Goal: Book appointment/travel/reservation

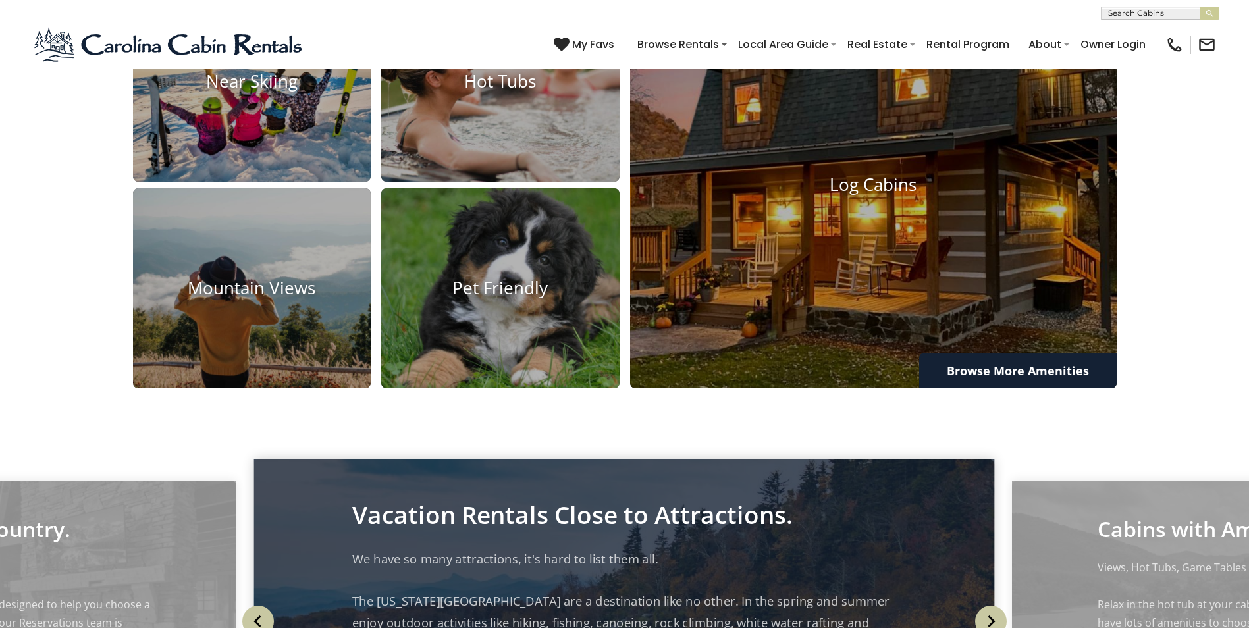
scroll to position [1119, 0]
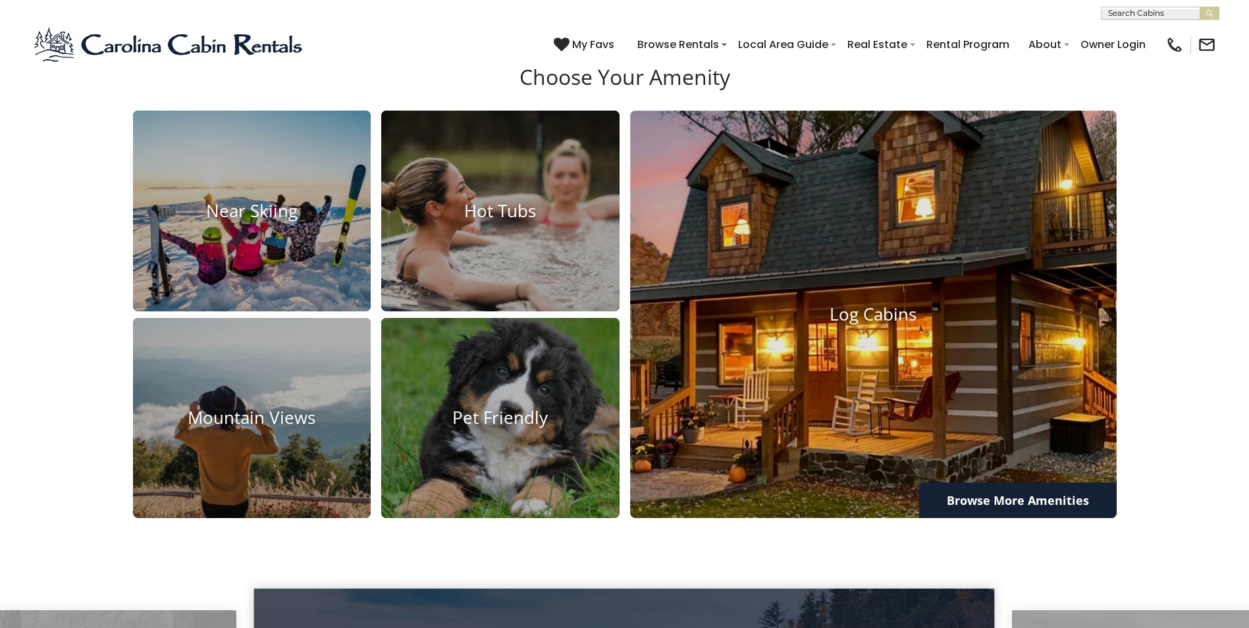
click at [965, 307] on img at bounding box center [873, 314] width 535 height 448
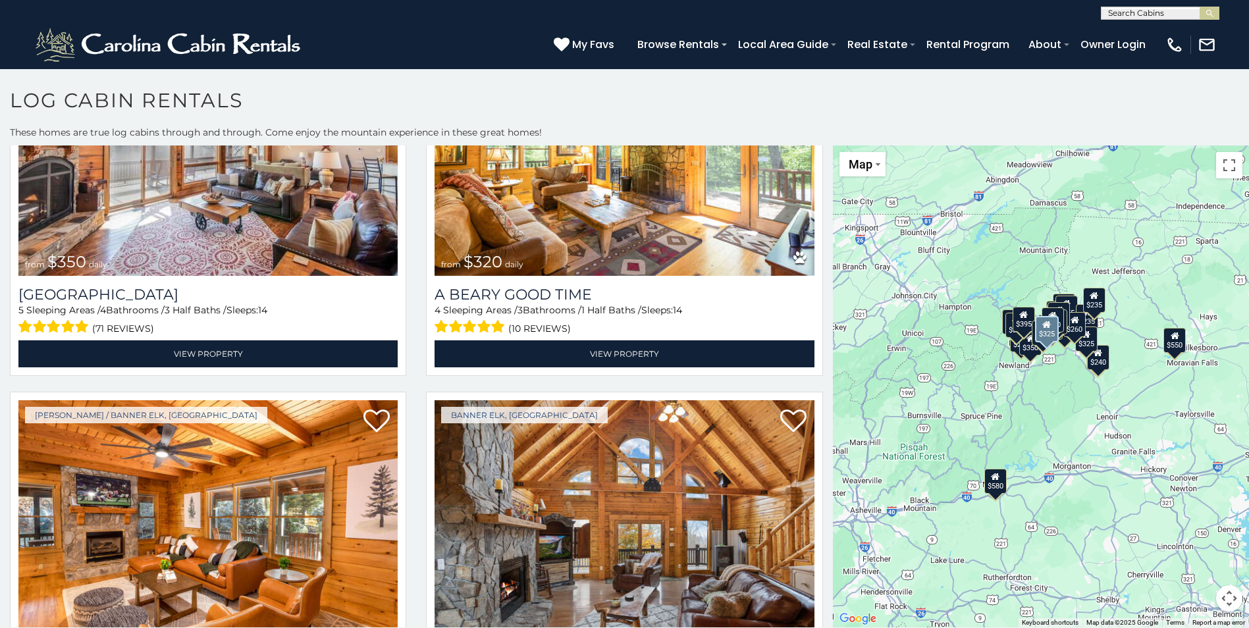
scroll to position [2436, 0]
